Goal: Find contact information: Find contact information

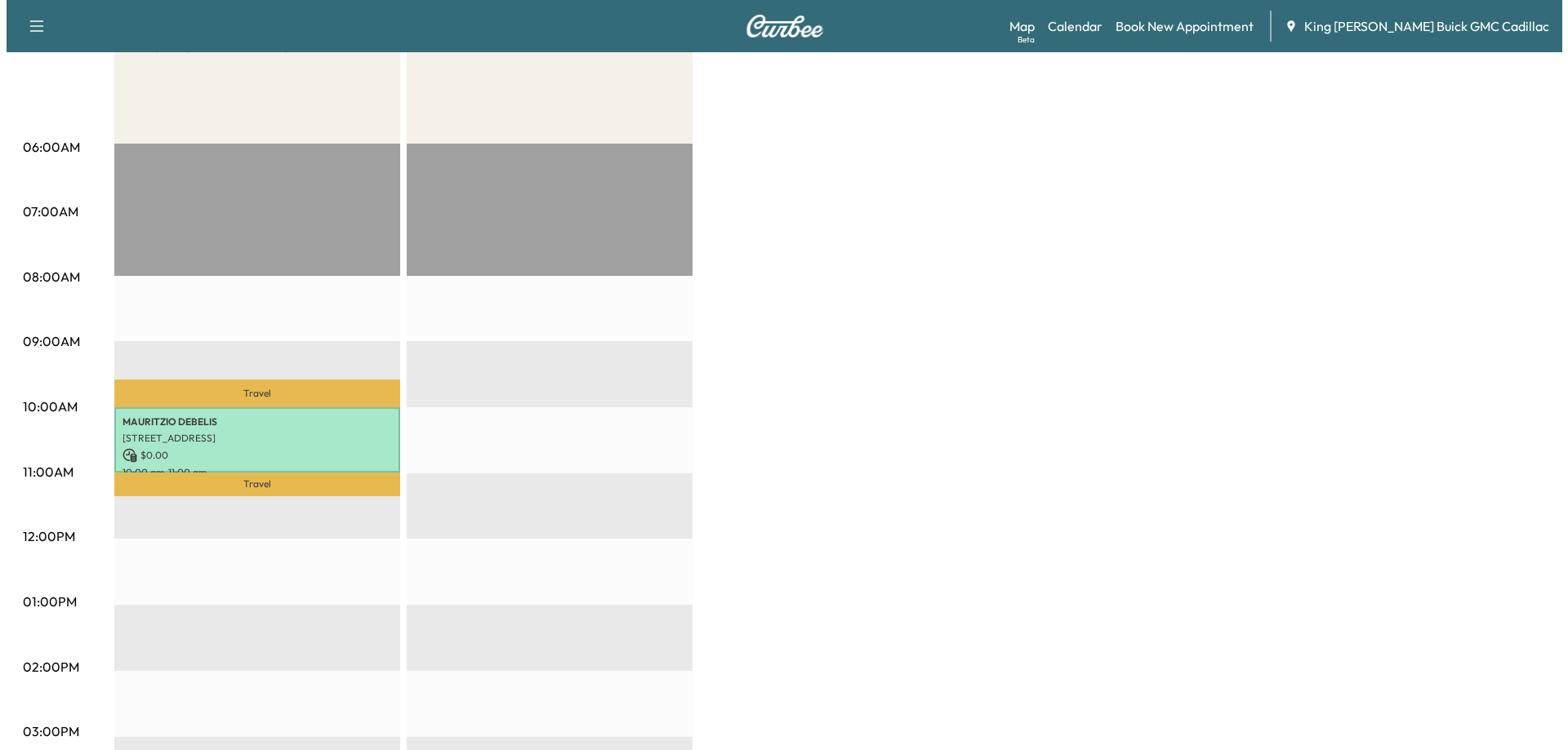
scroll to position [326, 0]
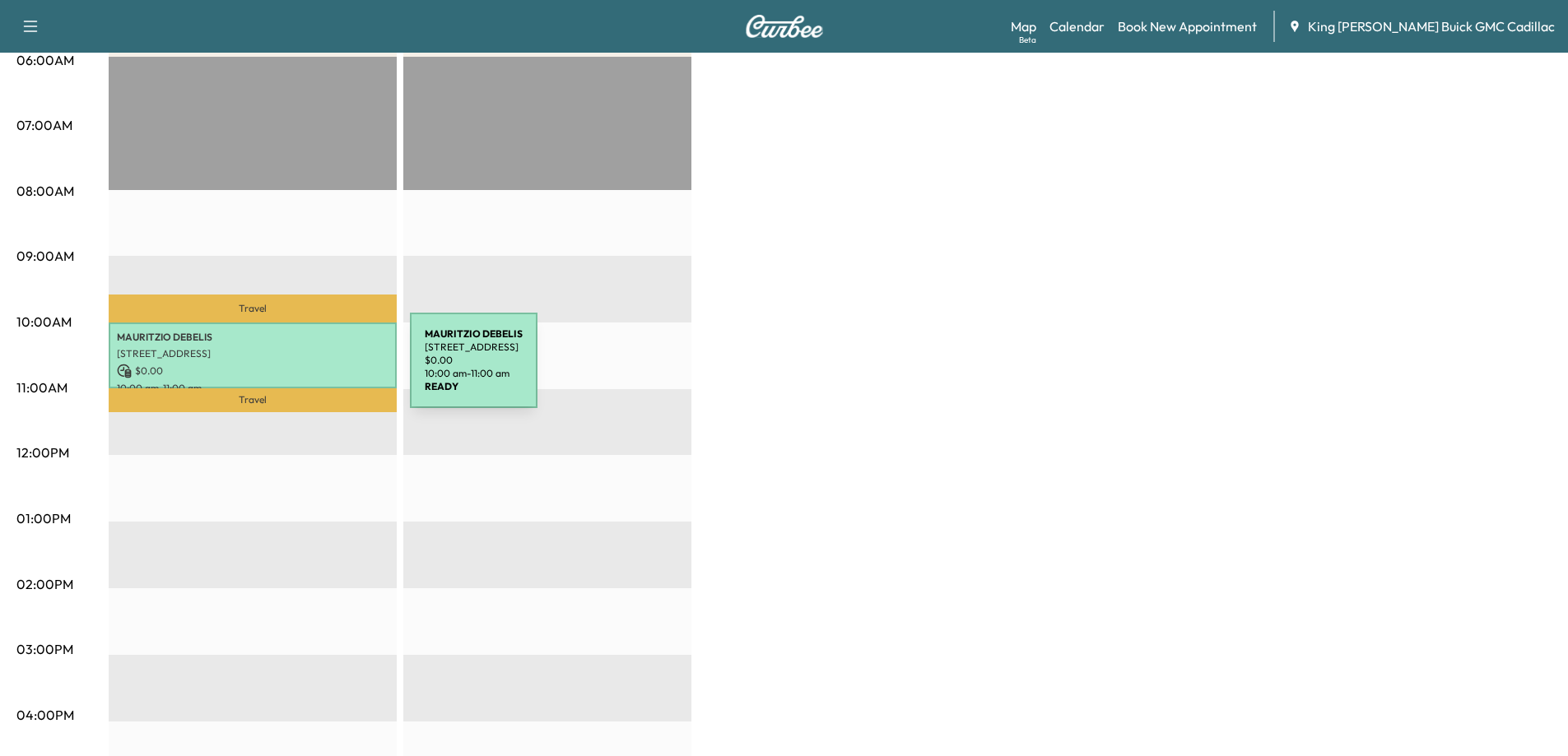
click at [286, 371] on p "$ 0.00" at bounding box center [252, 371] width 272 height 15
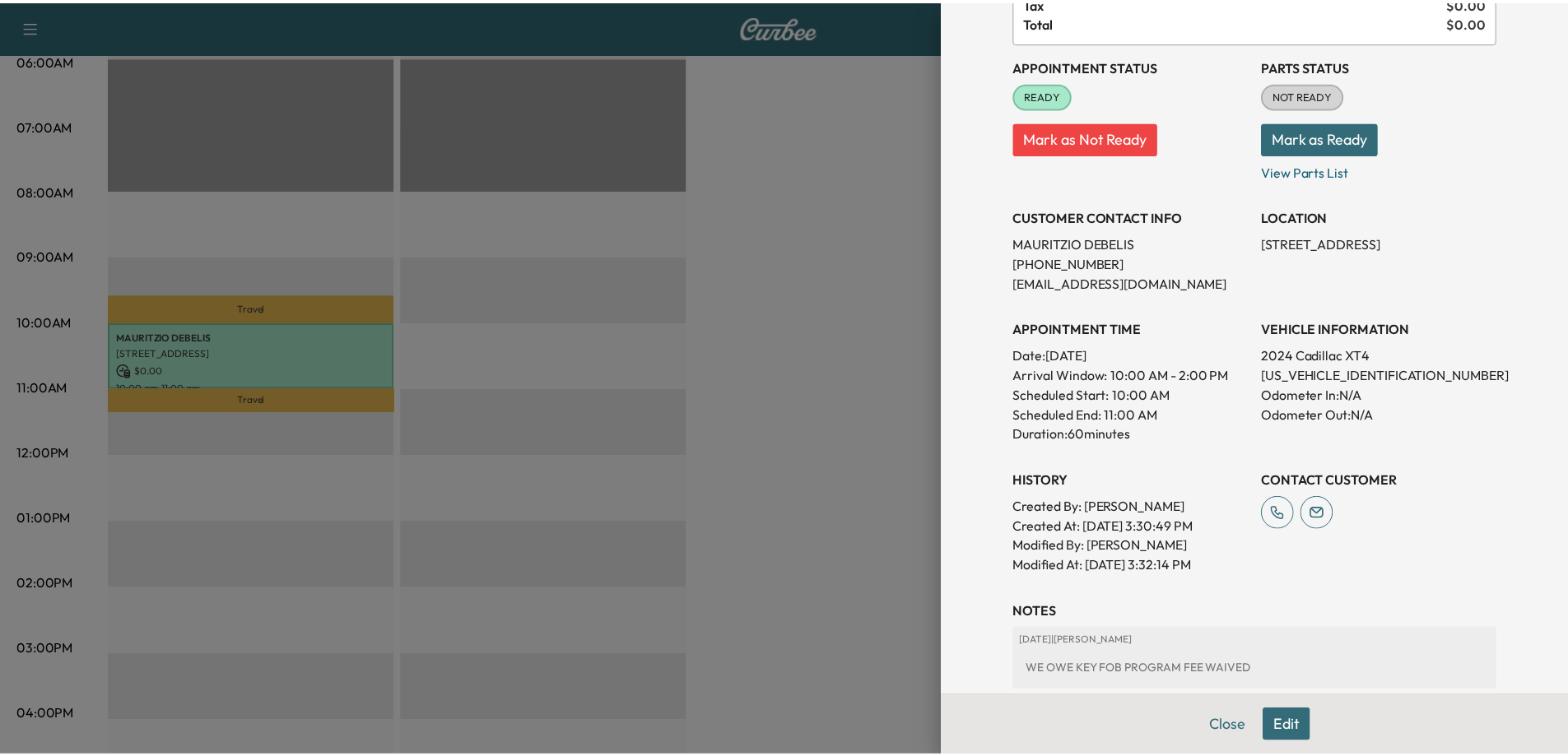
scroll to position [247, 0]
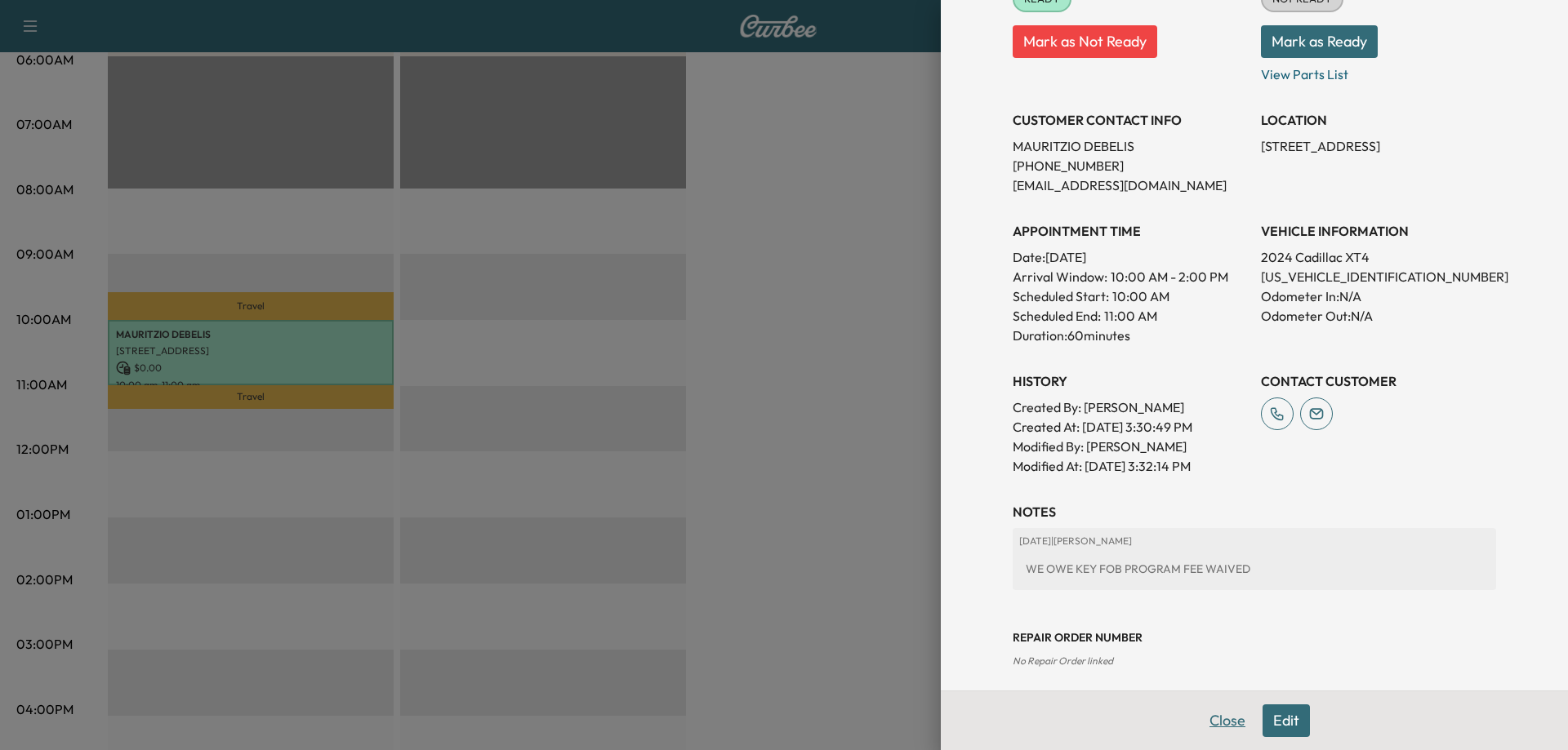
click at [1217, 715] on button "Close" at bounding box center [1227, 721] width 57 height 33
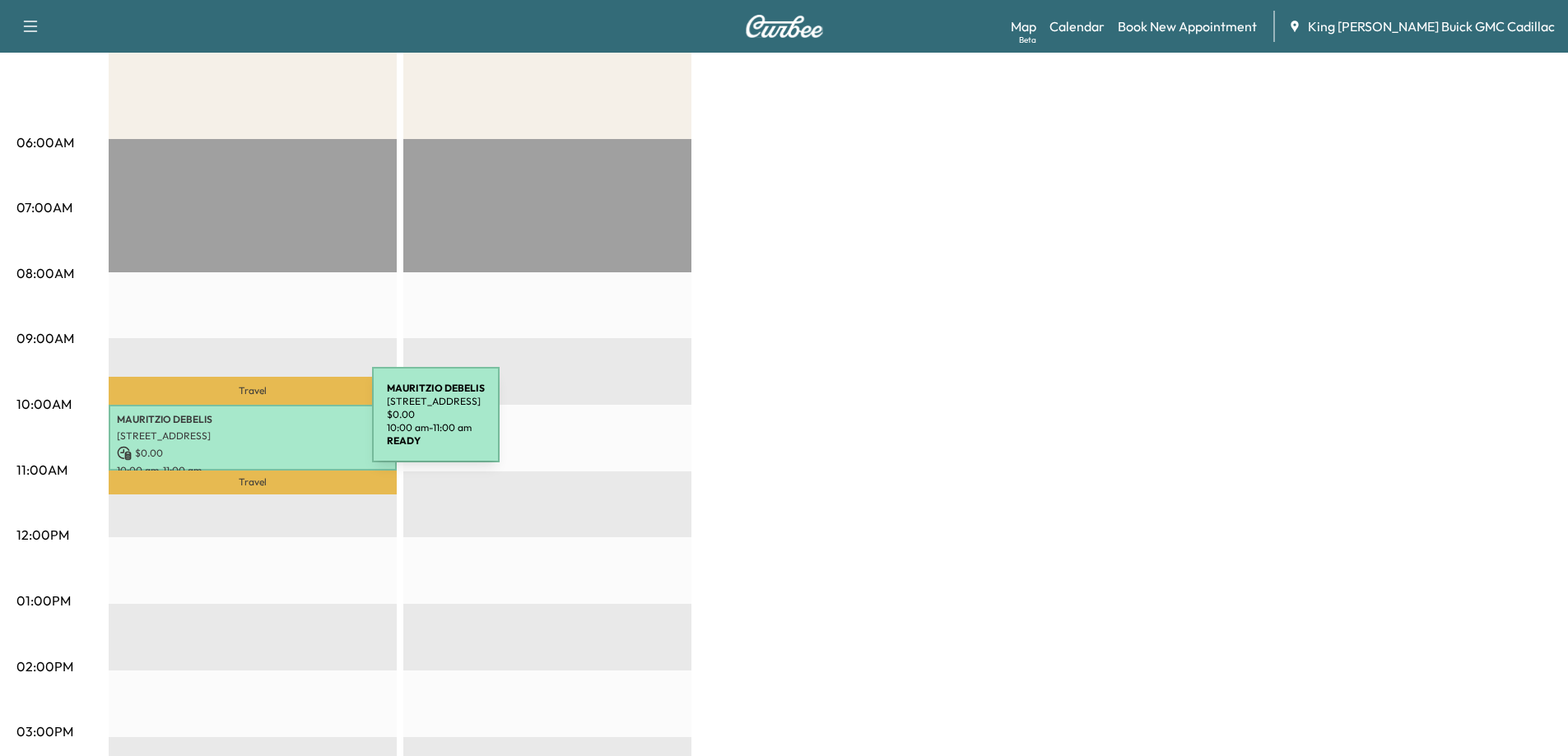
click at [249, 424] on div "[PERSON_NAME] [STREET_ADDRESS] $ 0.00 10:00 am - 11:00 am" at bounding box center [252, 438] width 288 height 67
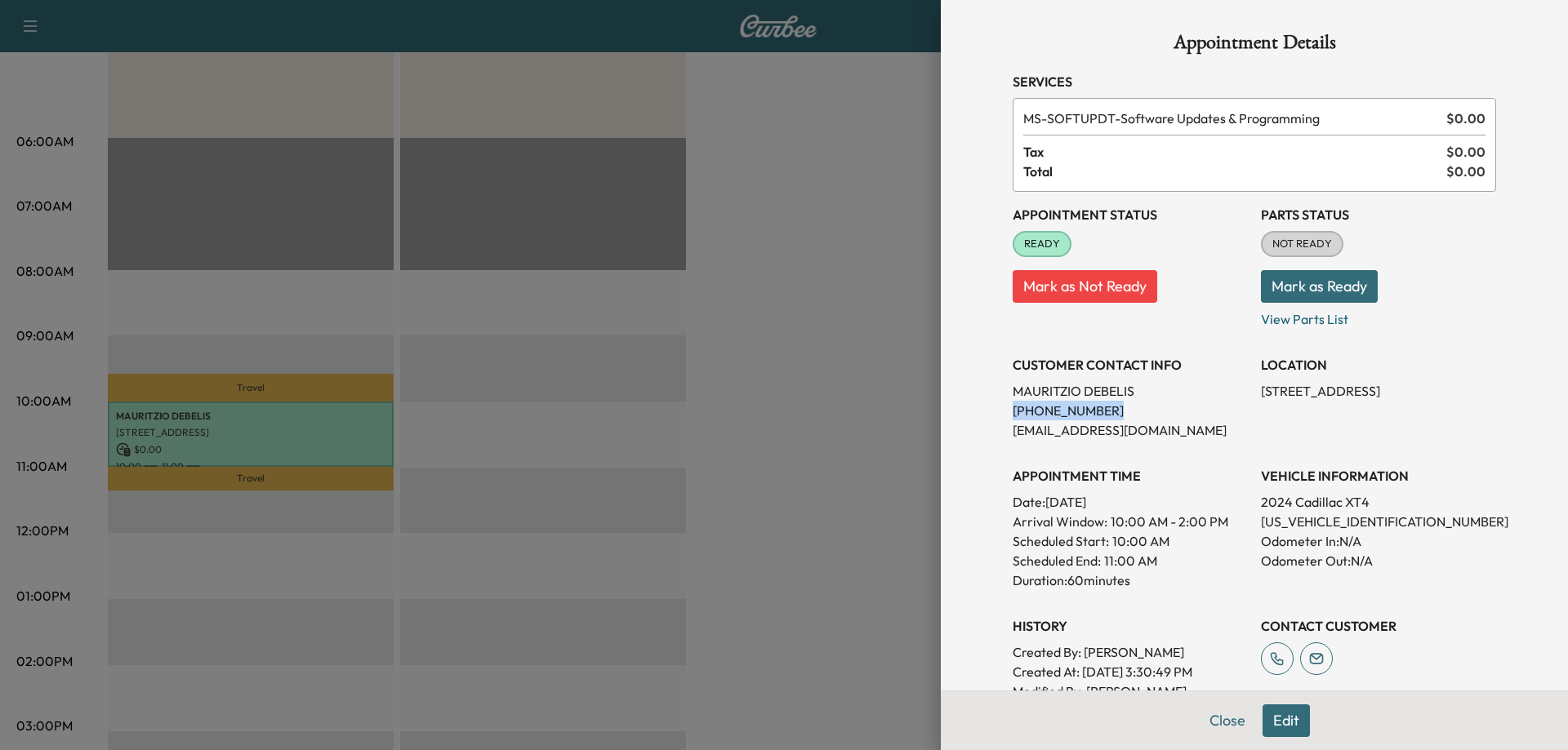
drag, startPoint x: 1001, startPoint y: 411, endPoint x: 1112, endPoint y: 408, distance: 111.0
click at [1112, 408] on p "[PHONE_NUMBER]" at bounding box center [1130, 410] width 235 height 19
copy p "[PHONE_NUMBER]"
click at [1204, 718] on button "Close" at bounding box center [1227, 721] width 57 height 33
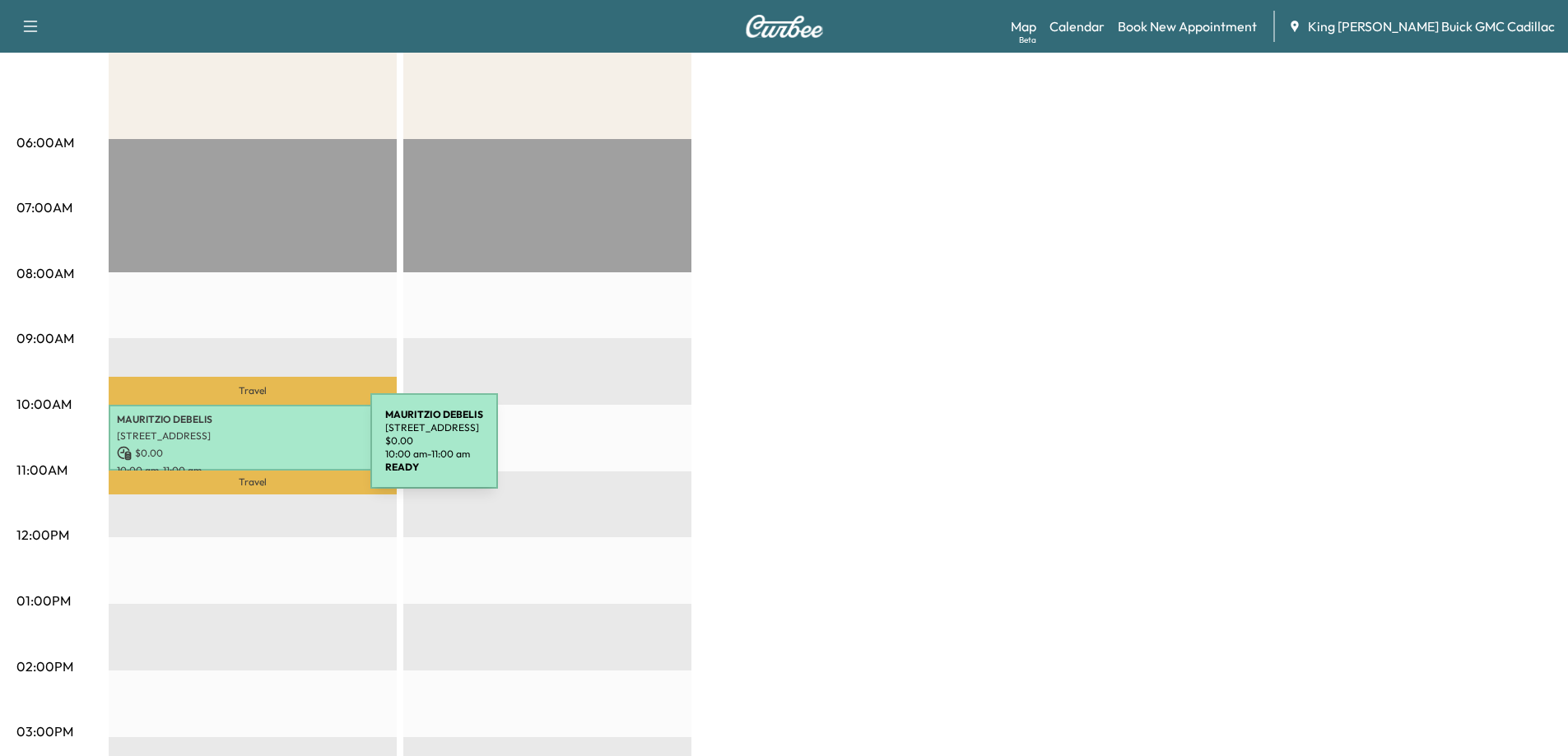
click at [247, 451] on p "$ 0.00" at bounding box center [252, 453] width 272 height 15
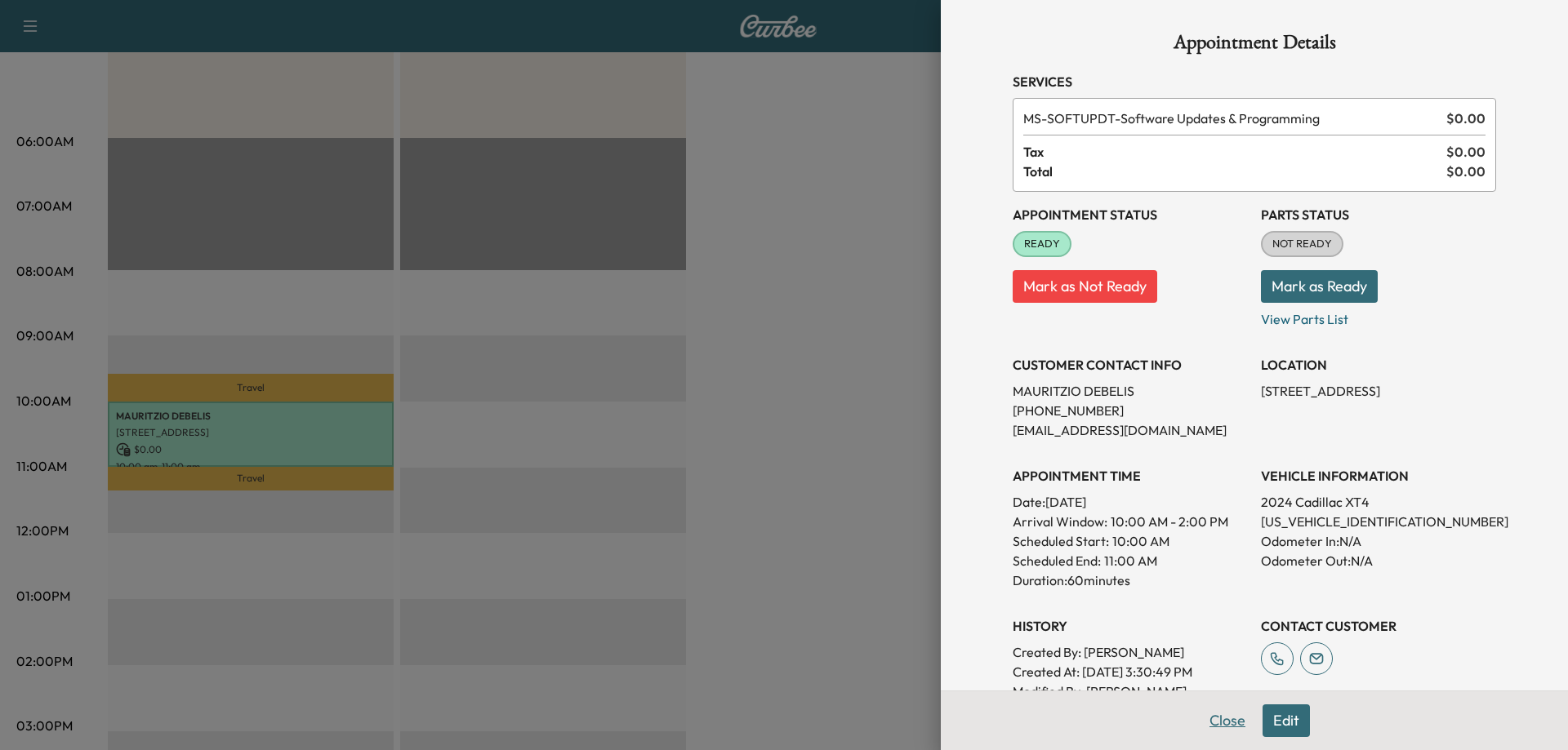
click at [1199, 716] on button "Close" at bounding box center [1227, 721] width 57 height 33
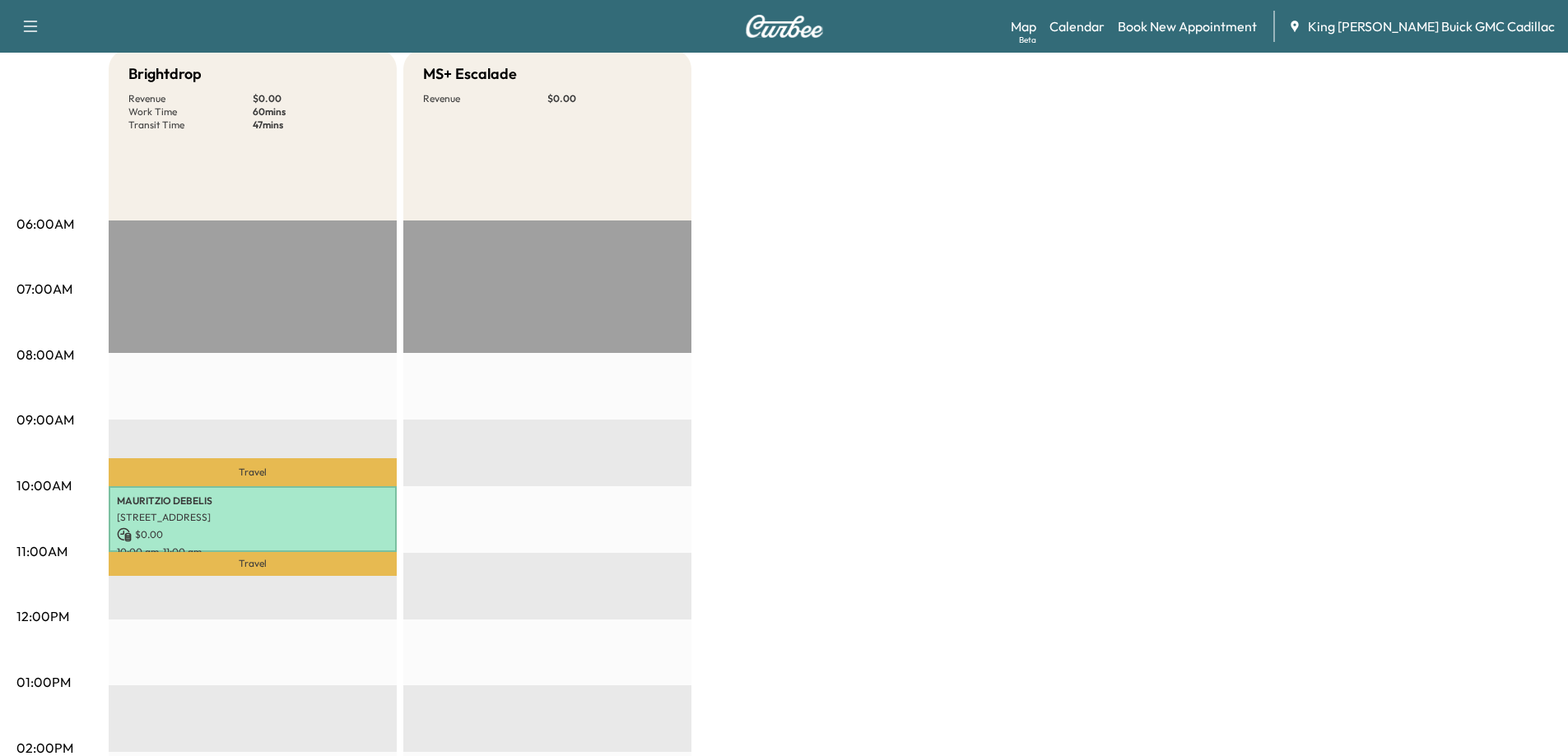
scroll to position [0, 0]
